Goal: Check status: Check status

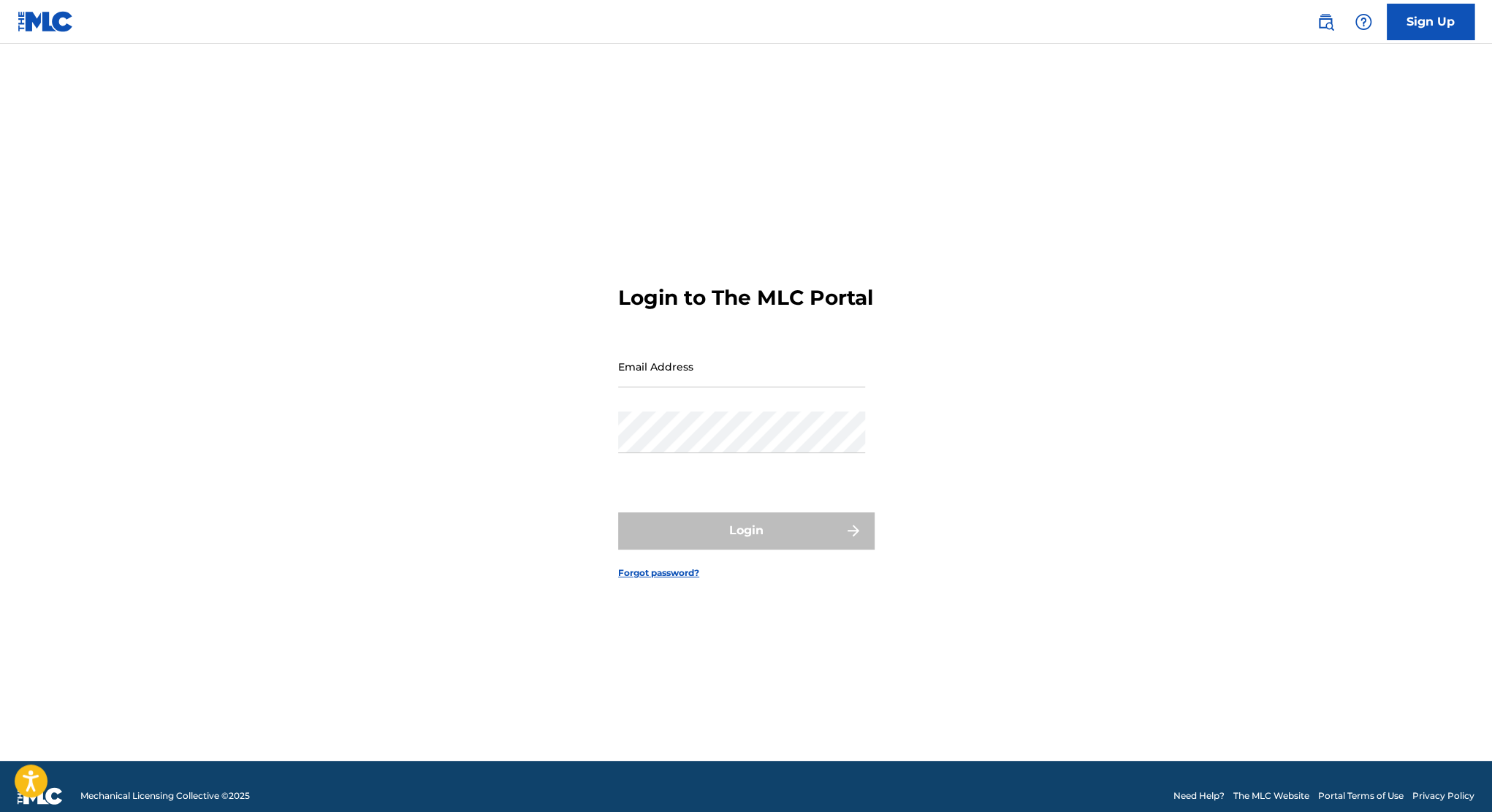
click at [693, 378] on input "Email Address" at bounding box center [741, 366] width 247 height 42
type input "[EMAIL_ADDRESS][DOMAIN_NAME]"
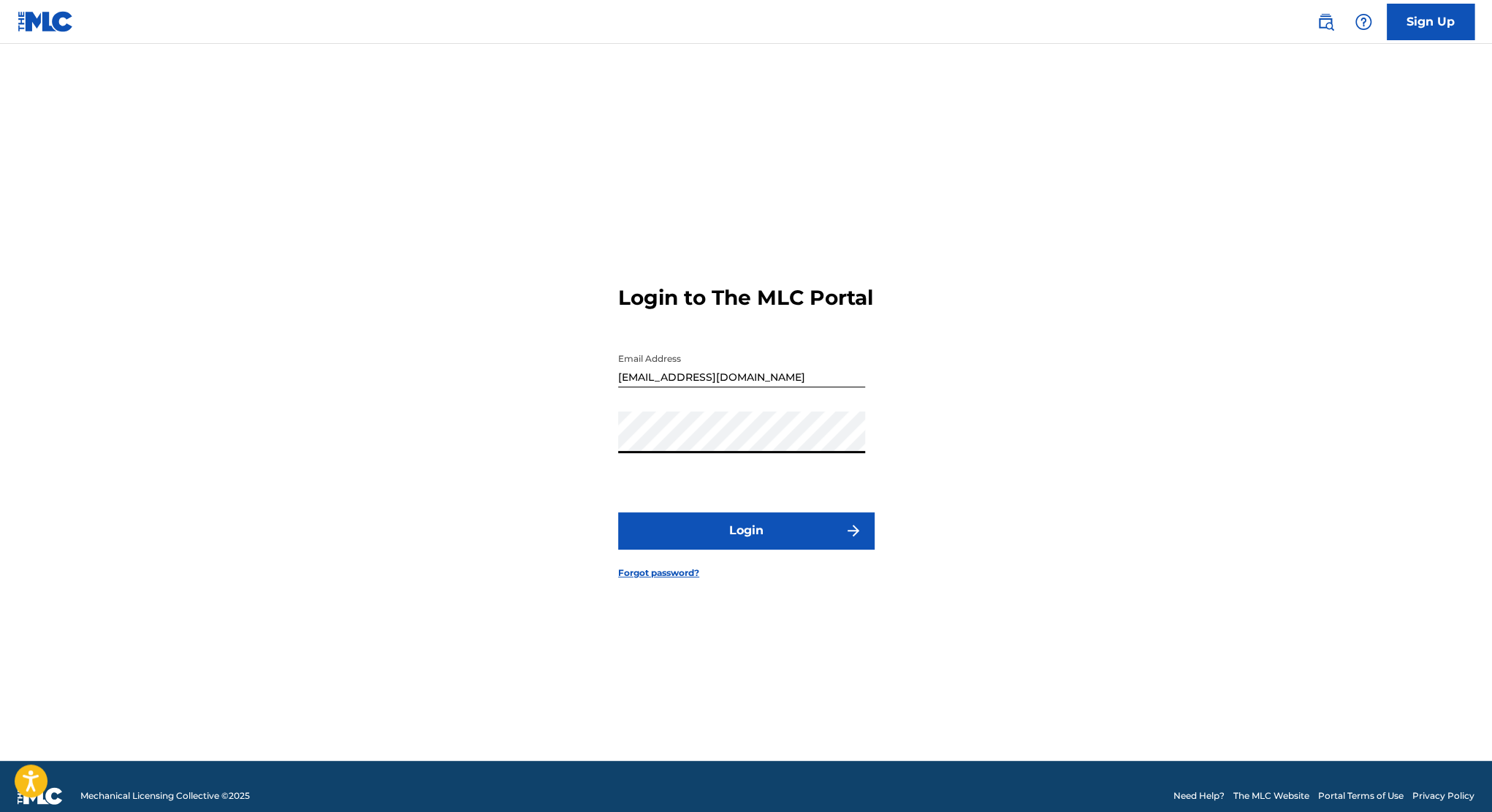
click at [753, 547] on button "Login" at bounding box center [746, 531] width 256 height 37
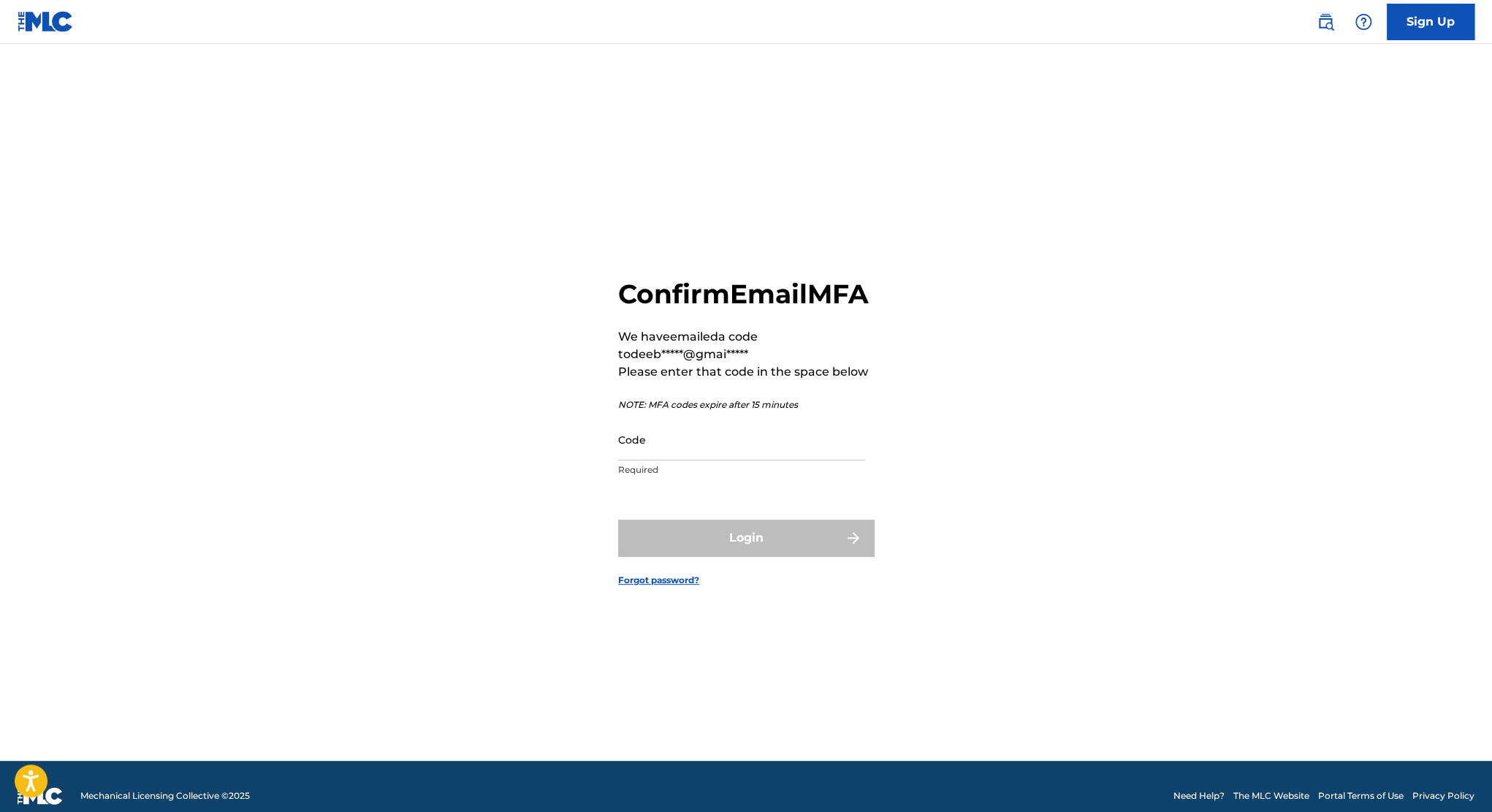
click at [733, 429] on div "Confirm Email MFA We have emailed a code to deeb*****@gmai***** Please enter th…" at bounding box center [746, 381] width 256 height 207
click at [744, 477] on div "Code Required" at bounding box center [741, 451] width 247 height 66
click at [742, 461] on input "Code" at bounding box center [741, 440] width 247 height 42
type input "960692"
click at [760, 545] on button "Login" at bounding box center [746, 538] width 256 height 37
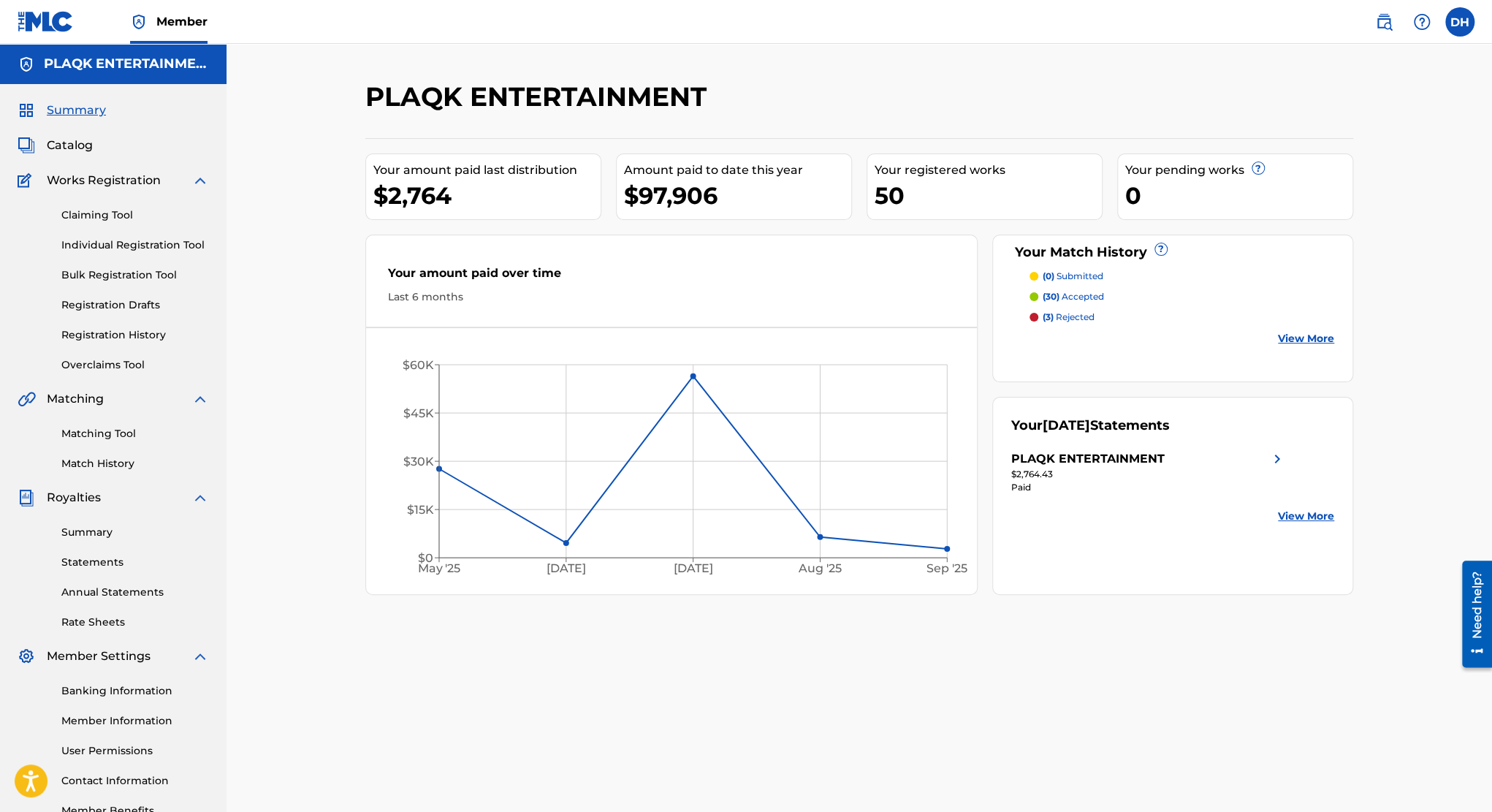
click at [81, 144] on span "Catalog" at bounding box center [69, 145] width 46 height 17
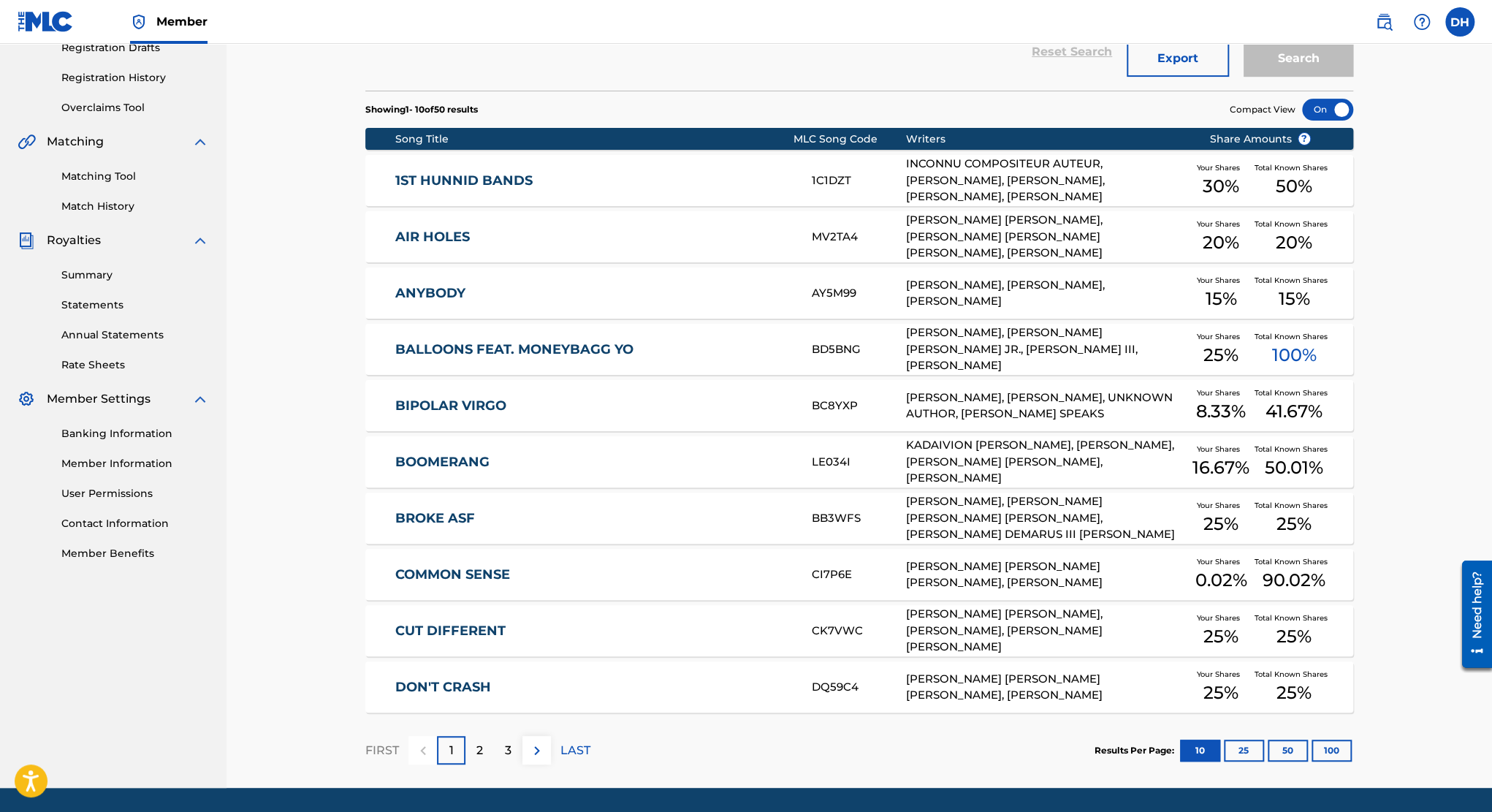
scroll to position [302, 0]
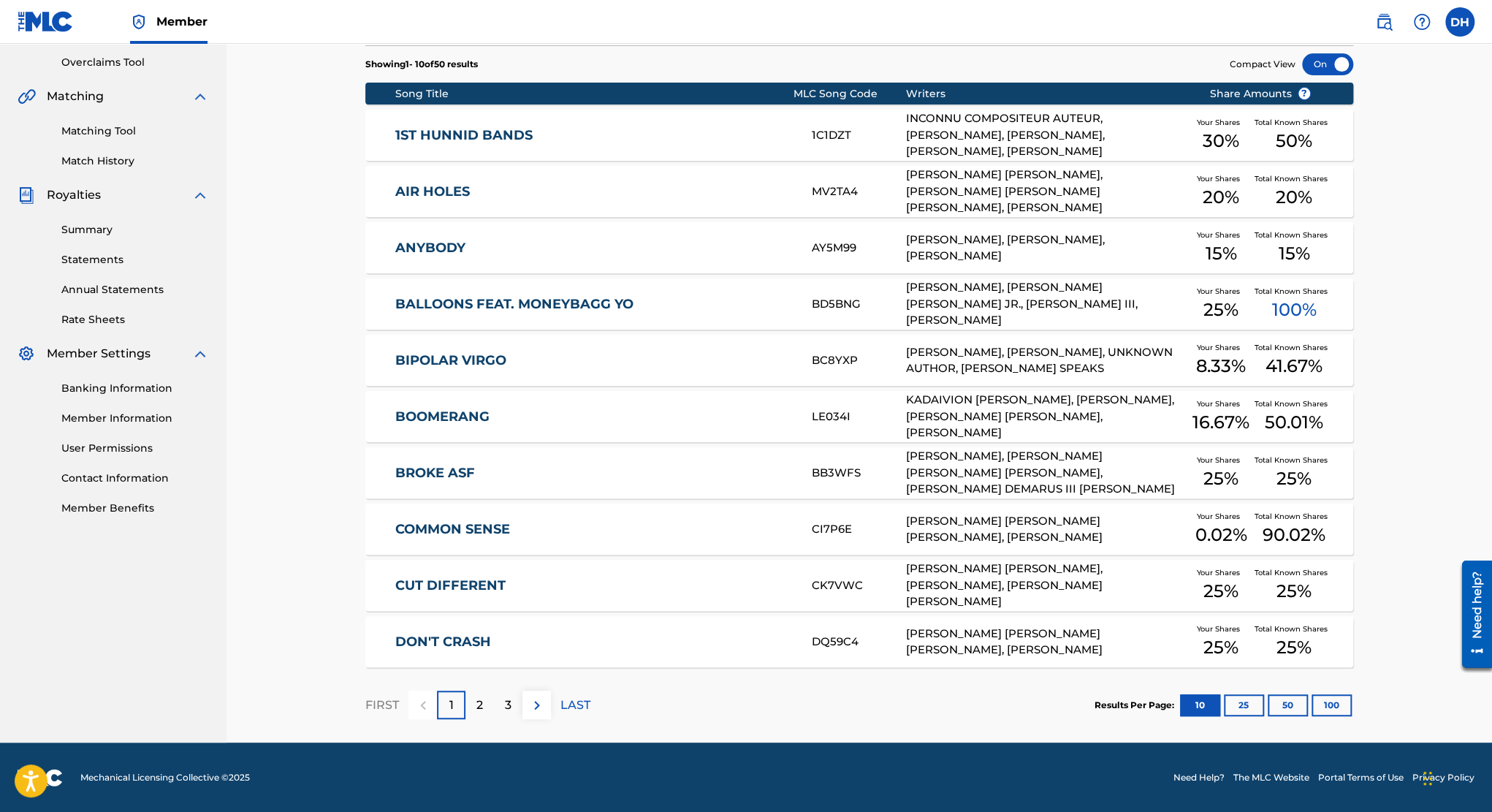
click at [480, 692] on div "2" at bounding box center [479, 704] width 29 height 29
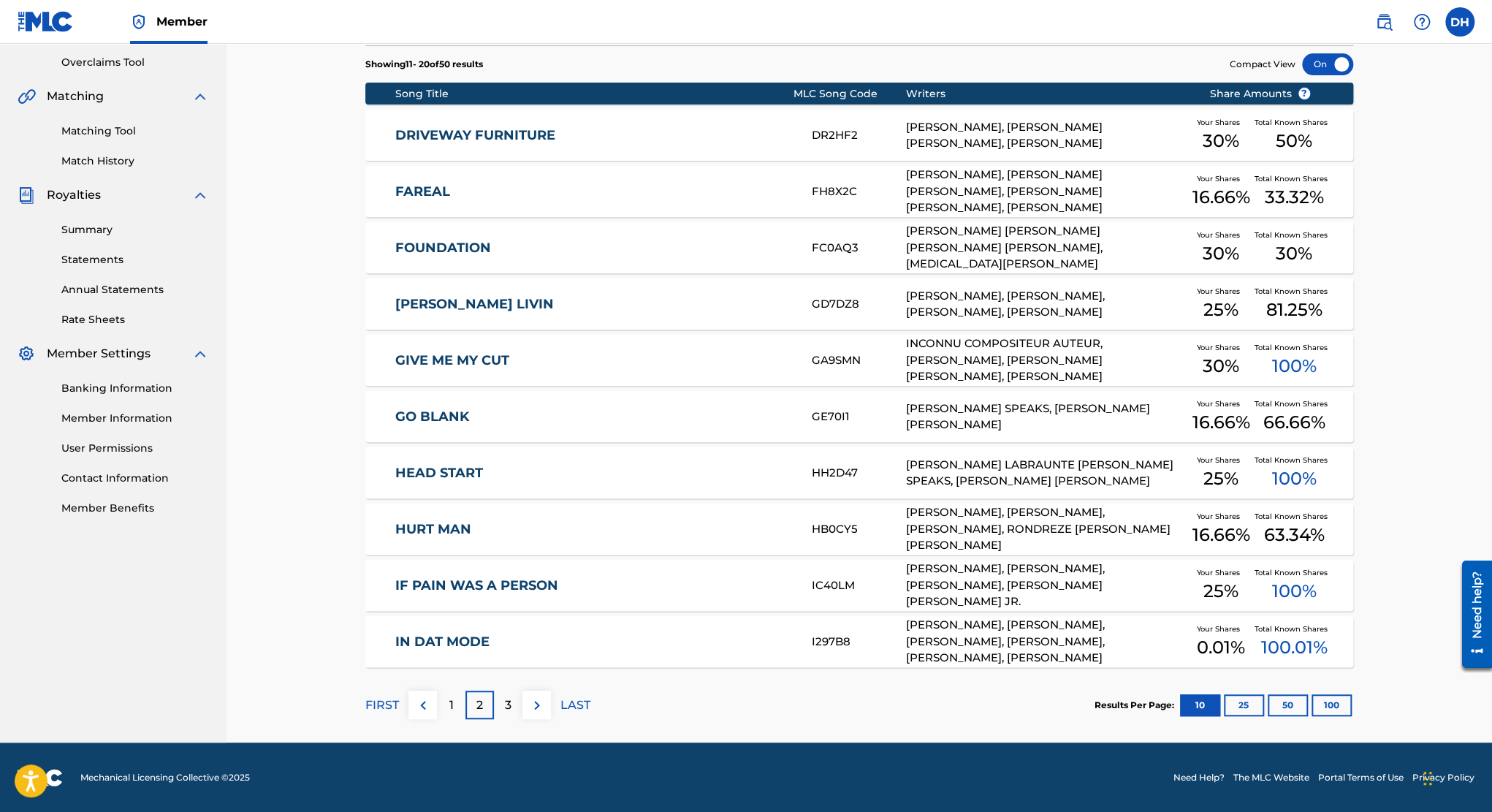
click at [509, 698] on p "3" at bounding box center [509, 705] width 7 height 17
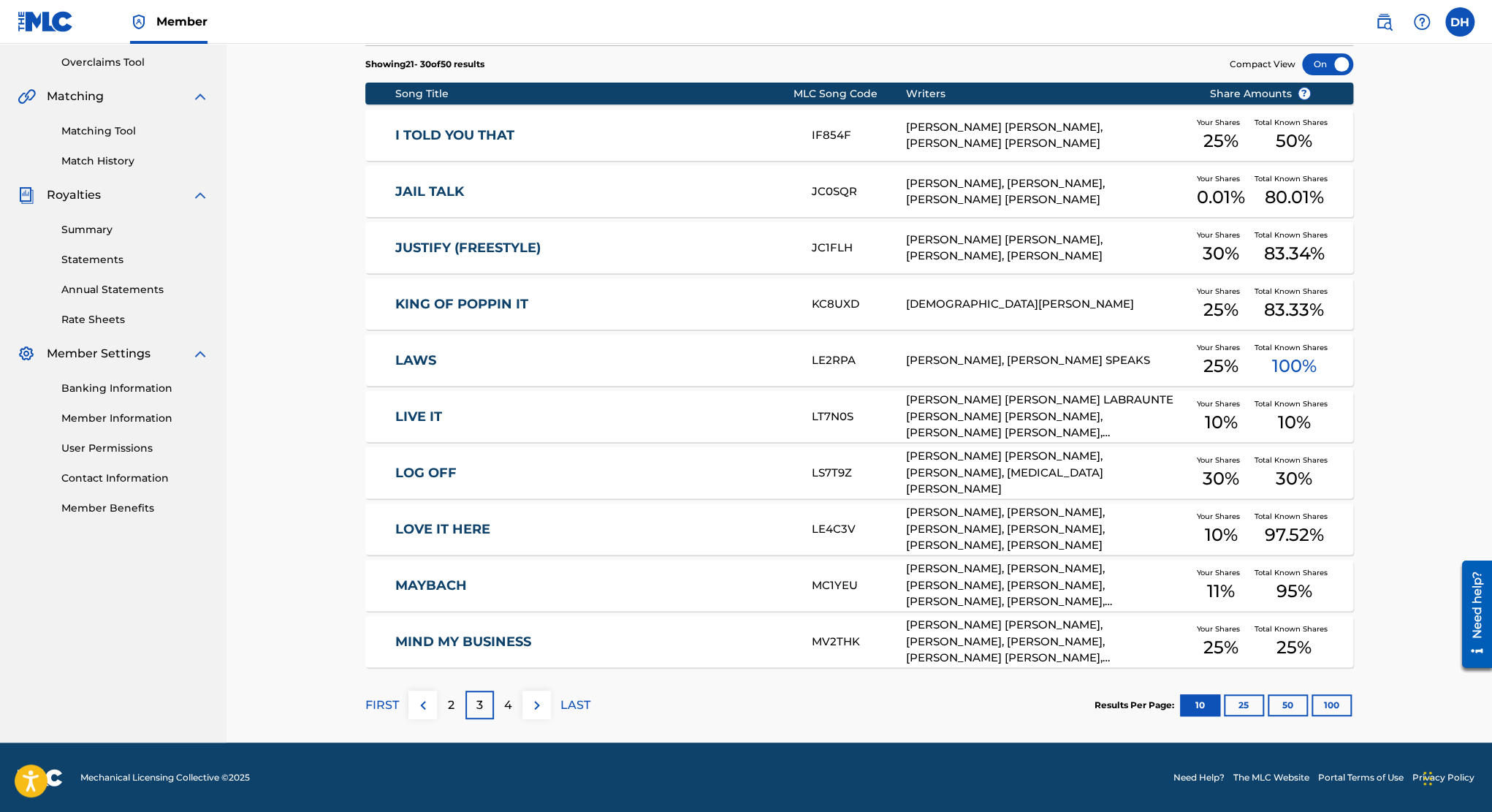
click at [511, 704] on p "4" at bounding box center [508, 705] width 8 height 17
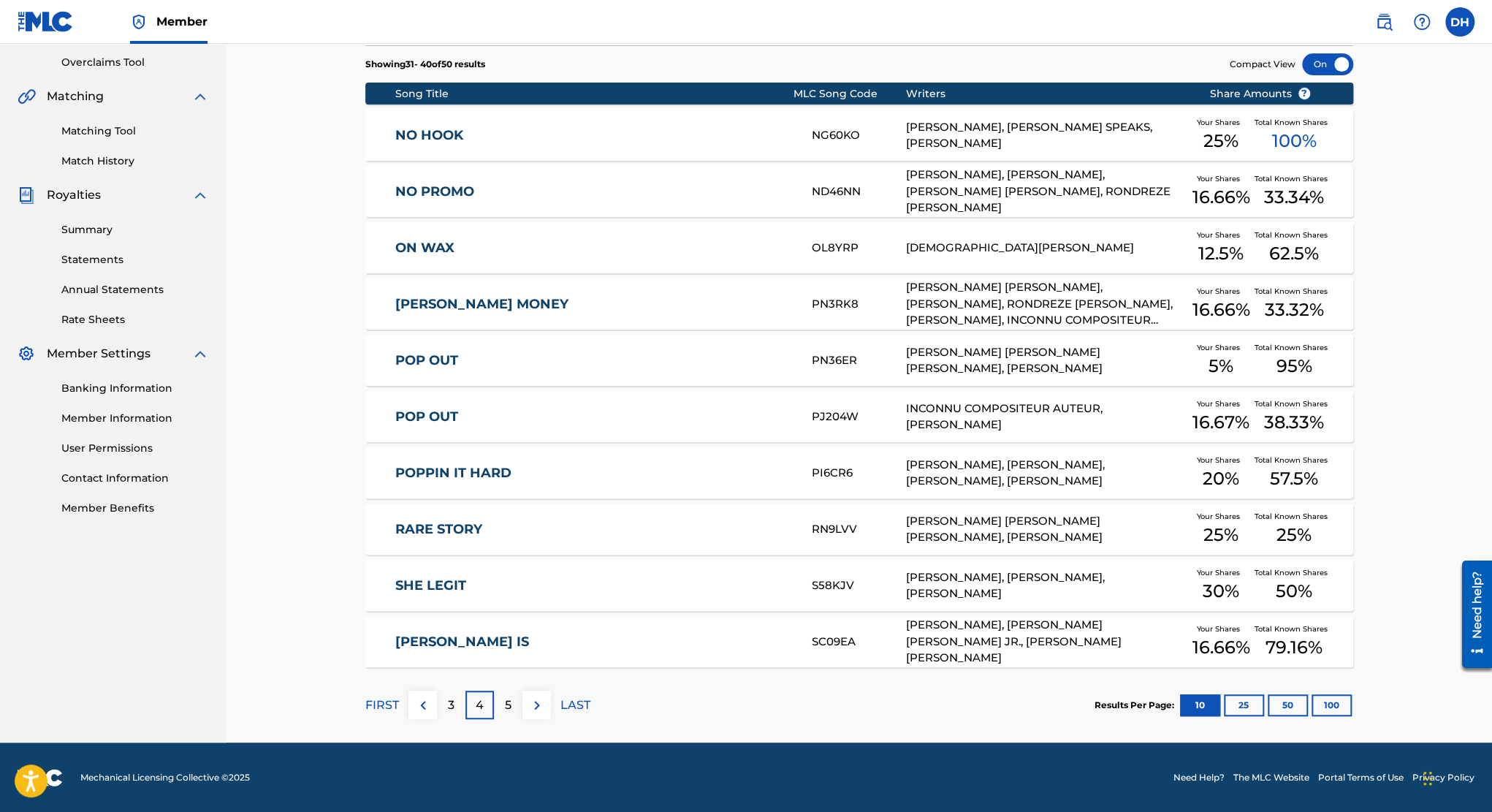
click at [501, 702] on div "5" at bounding box center [508, 704] width 29 height 29
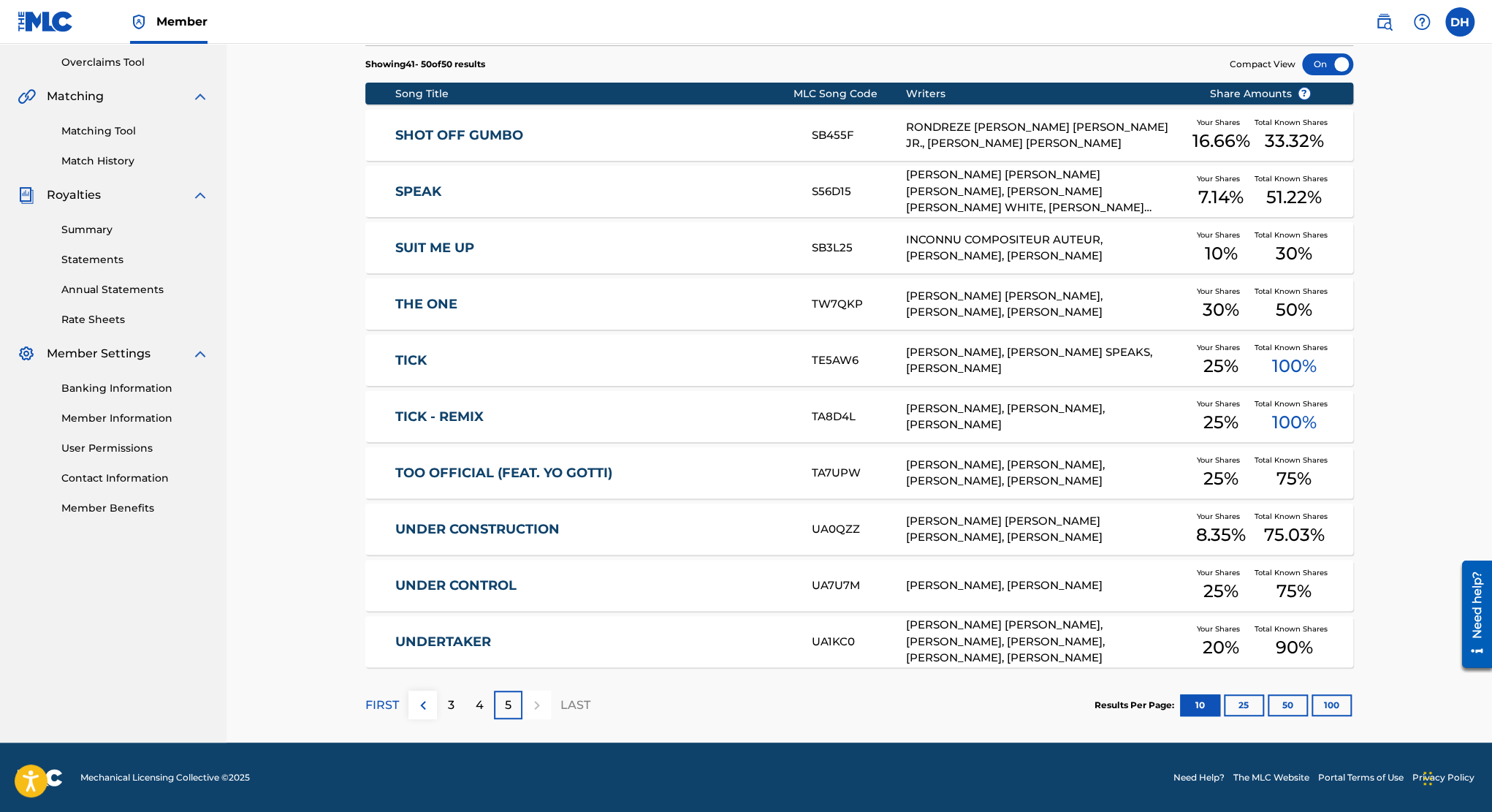
click at [506, 706] on p "5" at bounding box center [509, 705] width 7 height 17
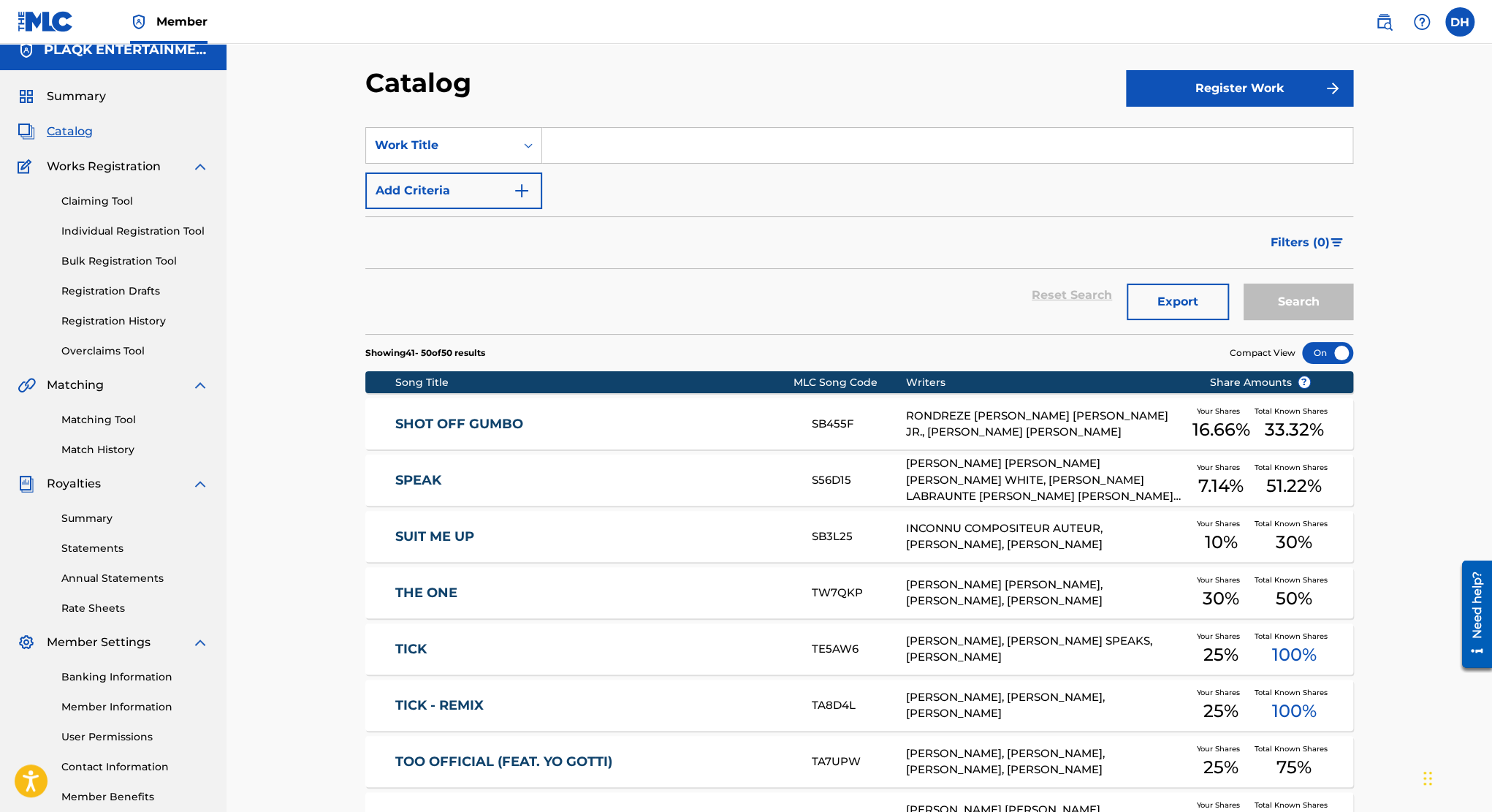
scroll to position [0, 0]
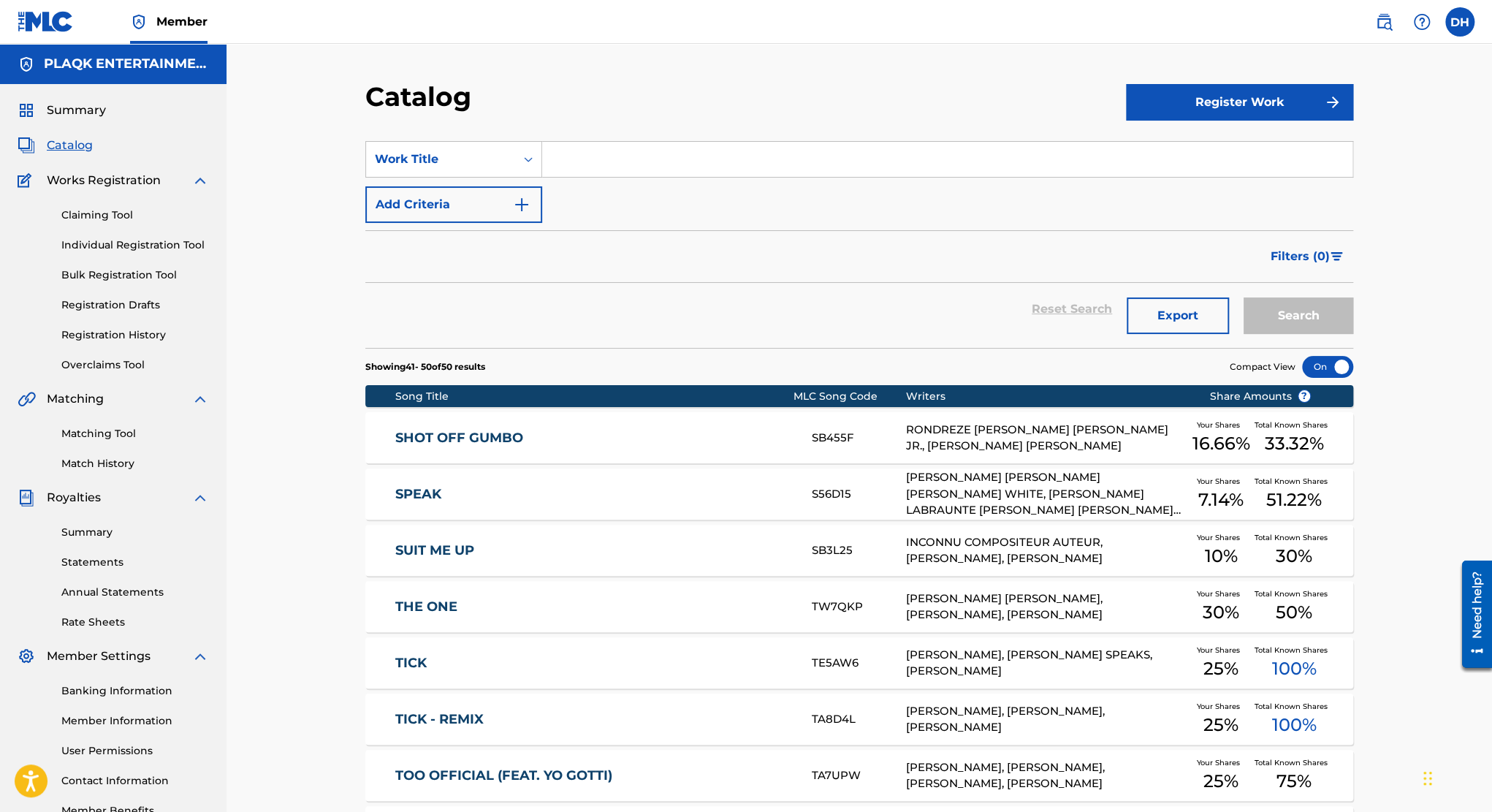
click at [62, 101] on div "Summary Catalog Works Registration Claiming Tool Individual Registration Tool B…" at bounding box center [113, 460] width 226 height 752
click at [61, 109] on span "Summary" at bounding box center [76, 110] width 59 height 17
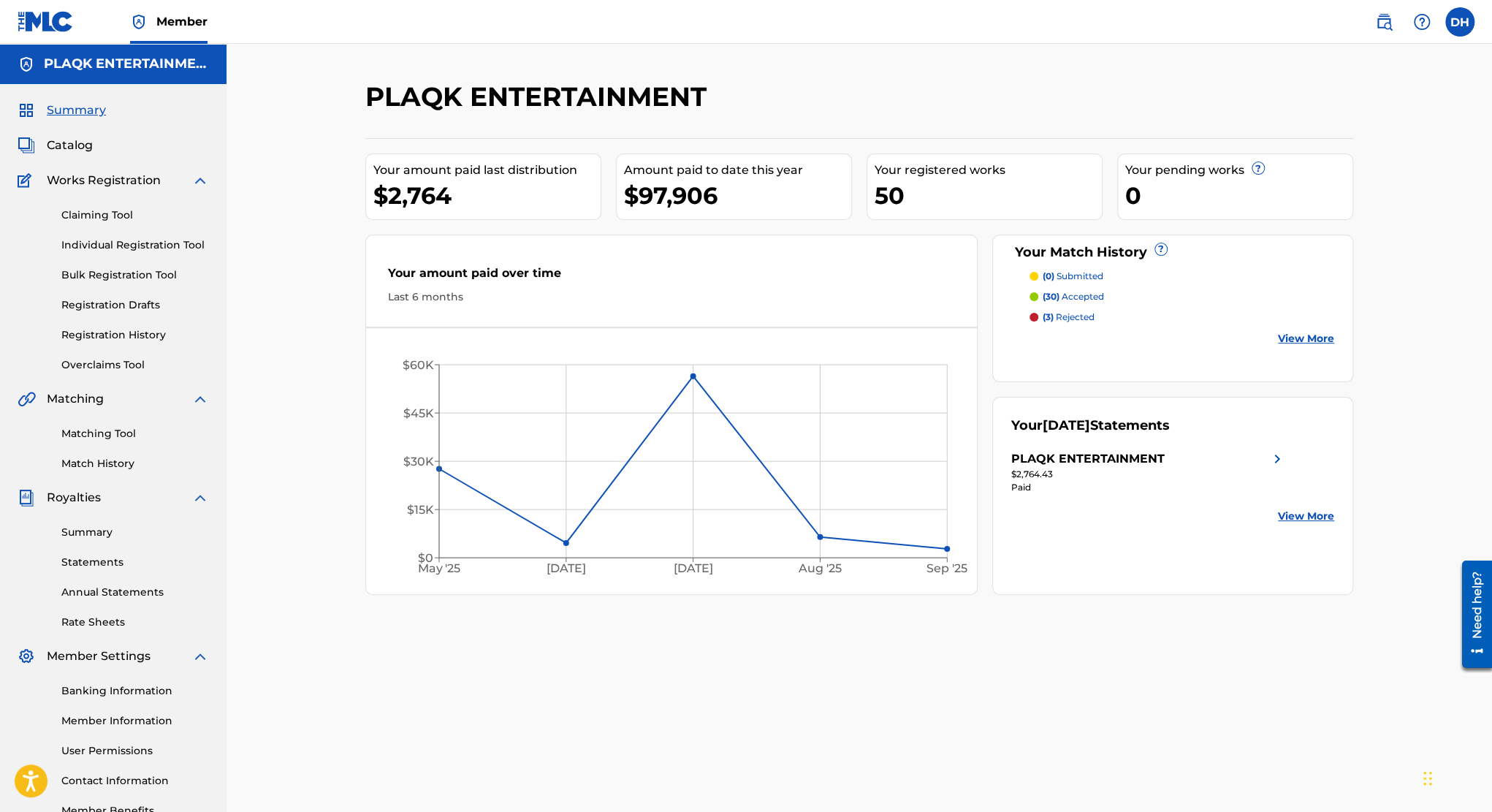
click at [101, 530] on link "Summary" at bounding box center [135, 532] width 148 height 16
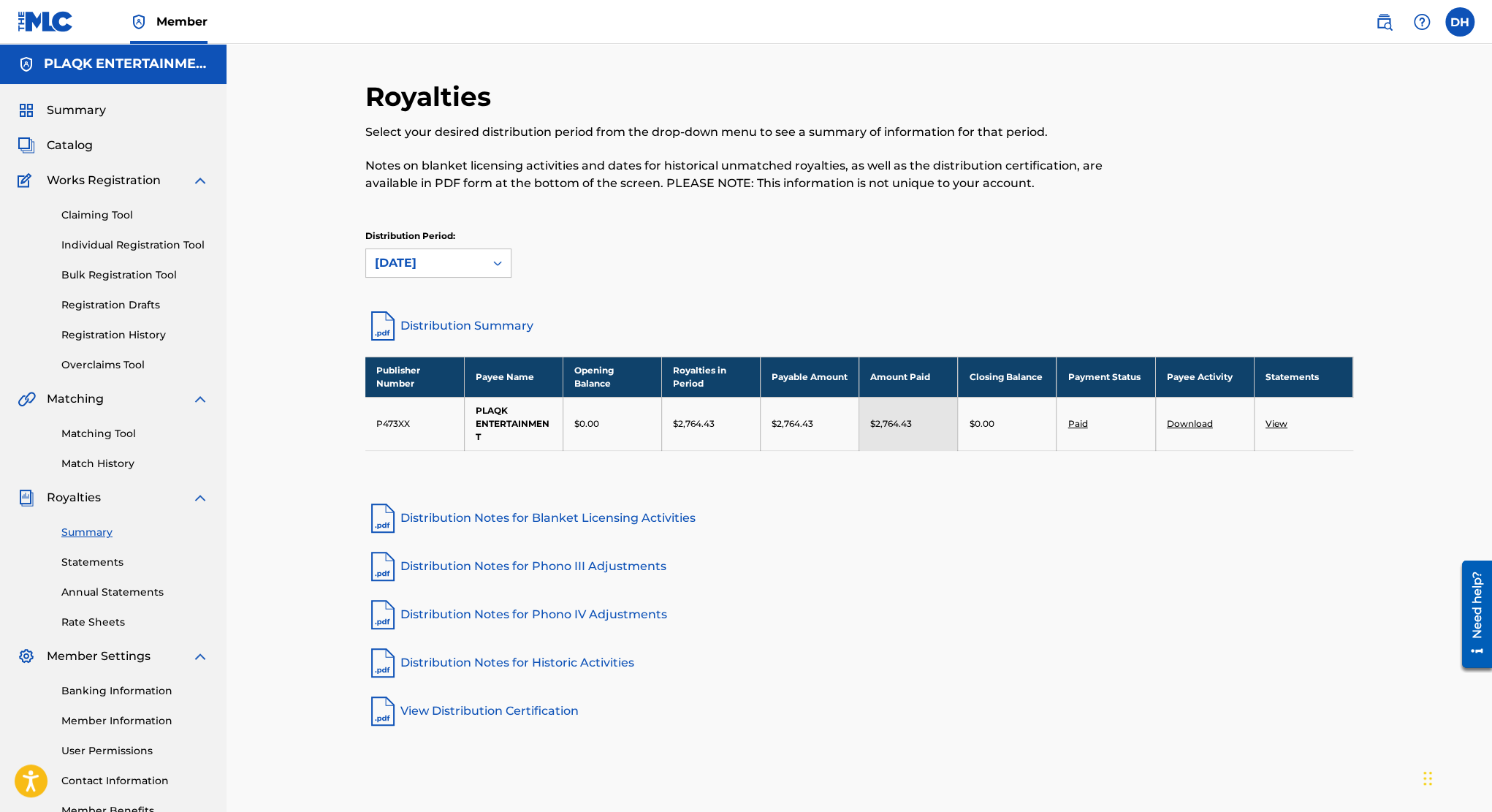
click at [406, 242] on p "Distribution Period:" at bounding box center [438, 235] width 146 height 13
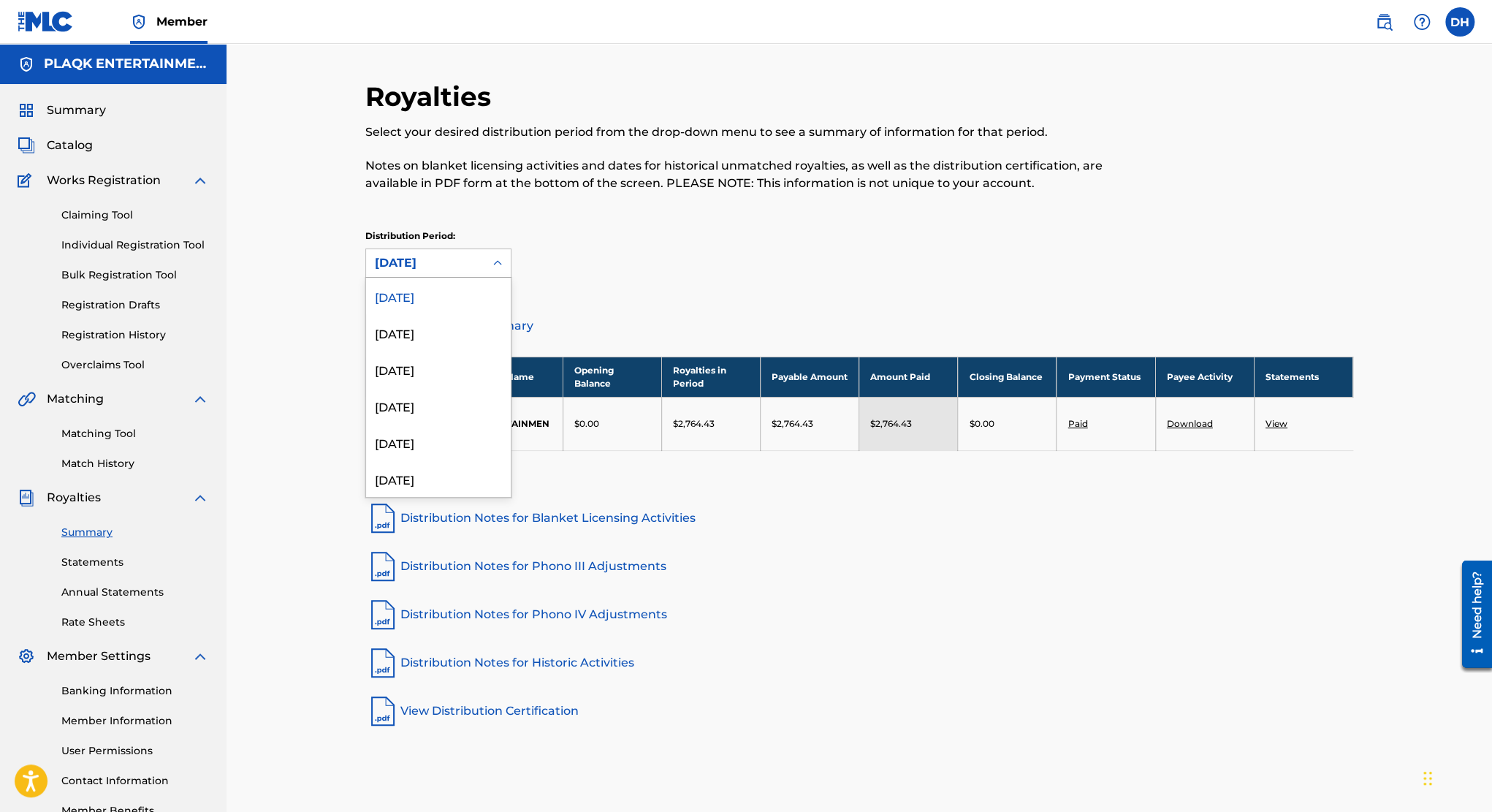
click at [400, 260] on div "[DATE]" at bounding box center [425, 263] width 101 height 17
click at [406, 323] on div "[DATE]" at bounding box center [438, 332] width 144 height 37
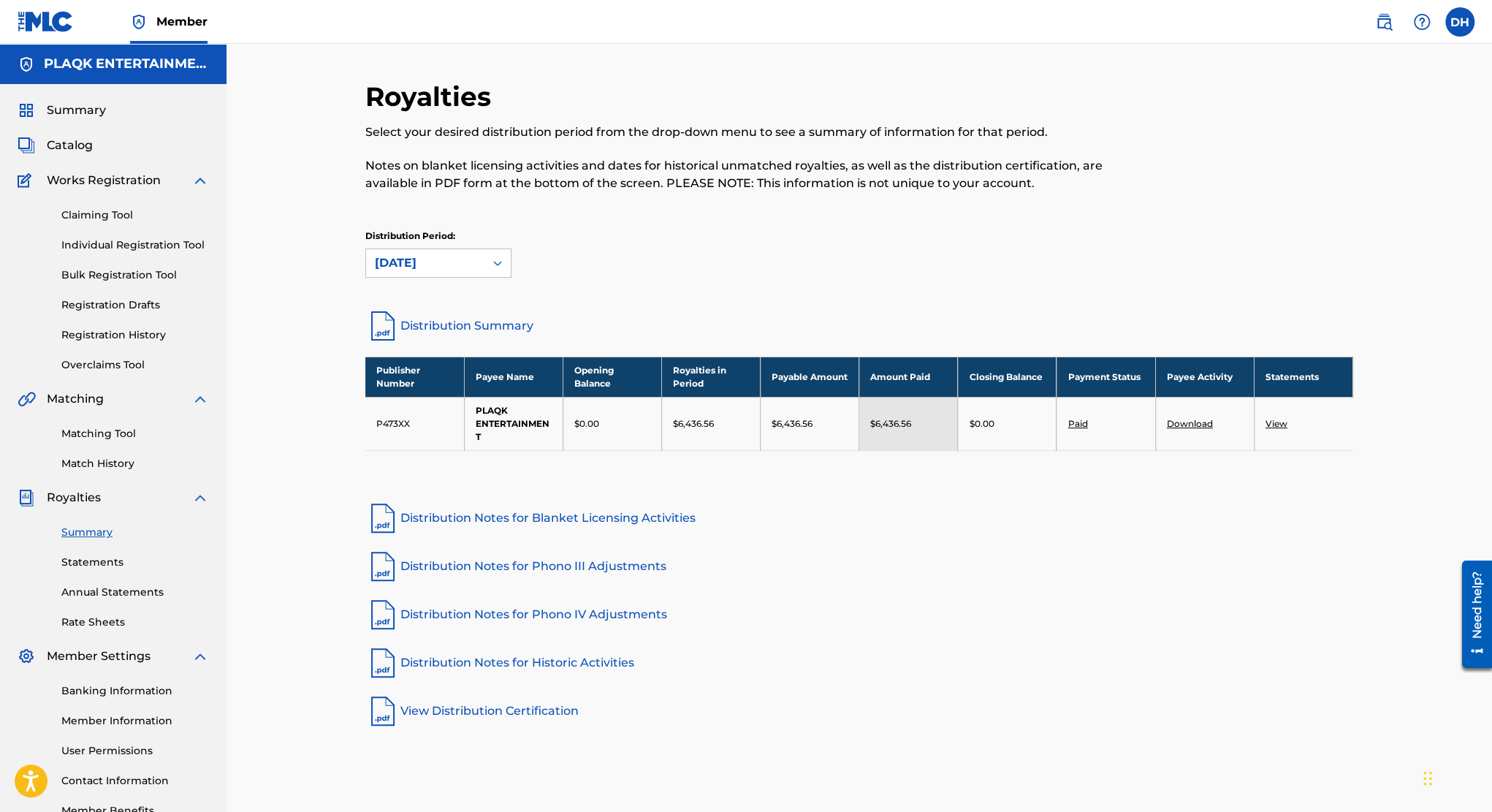
click at [441, 265] on div "[DATE]" at bounding box center [425, 263] width 101 height 17
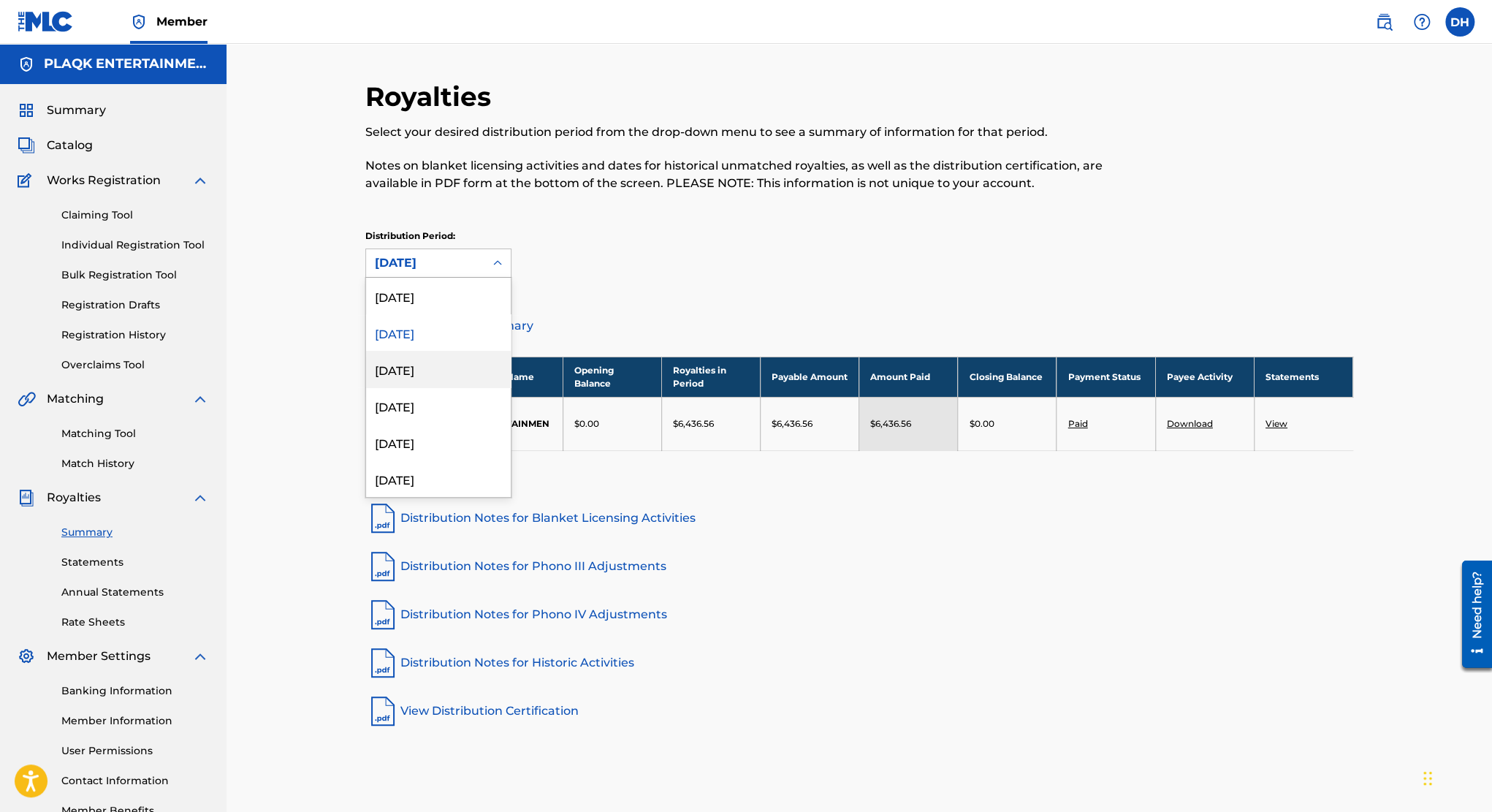
click at [435, 364] on div "[DATE]" at bounding box center [438, 369] width 144 height 37
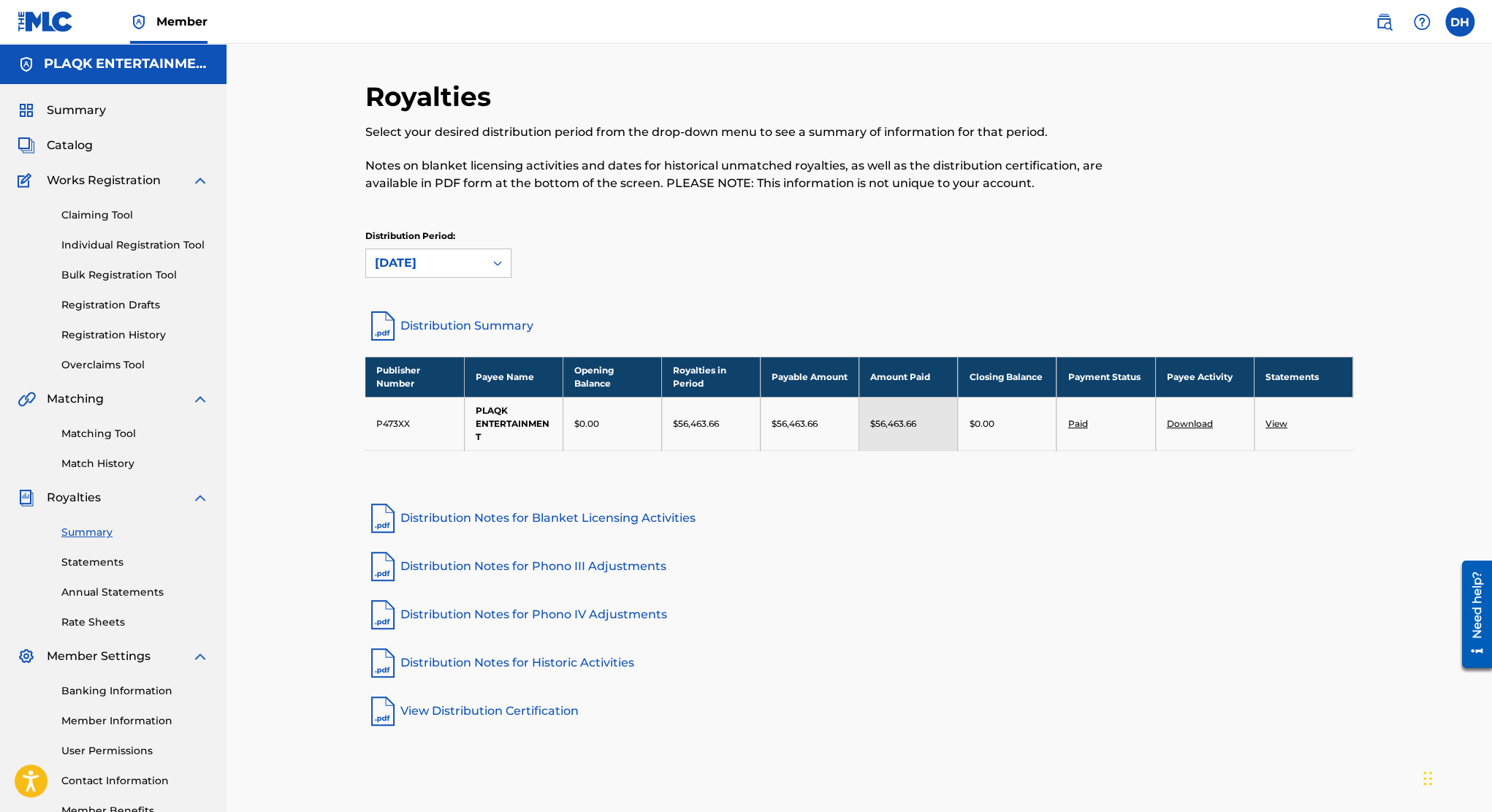
click at [434, 259] on div "[DATE]" at bounding box center [425, 263] width 101 height 17
